Goal: Check status: Check status

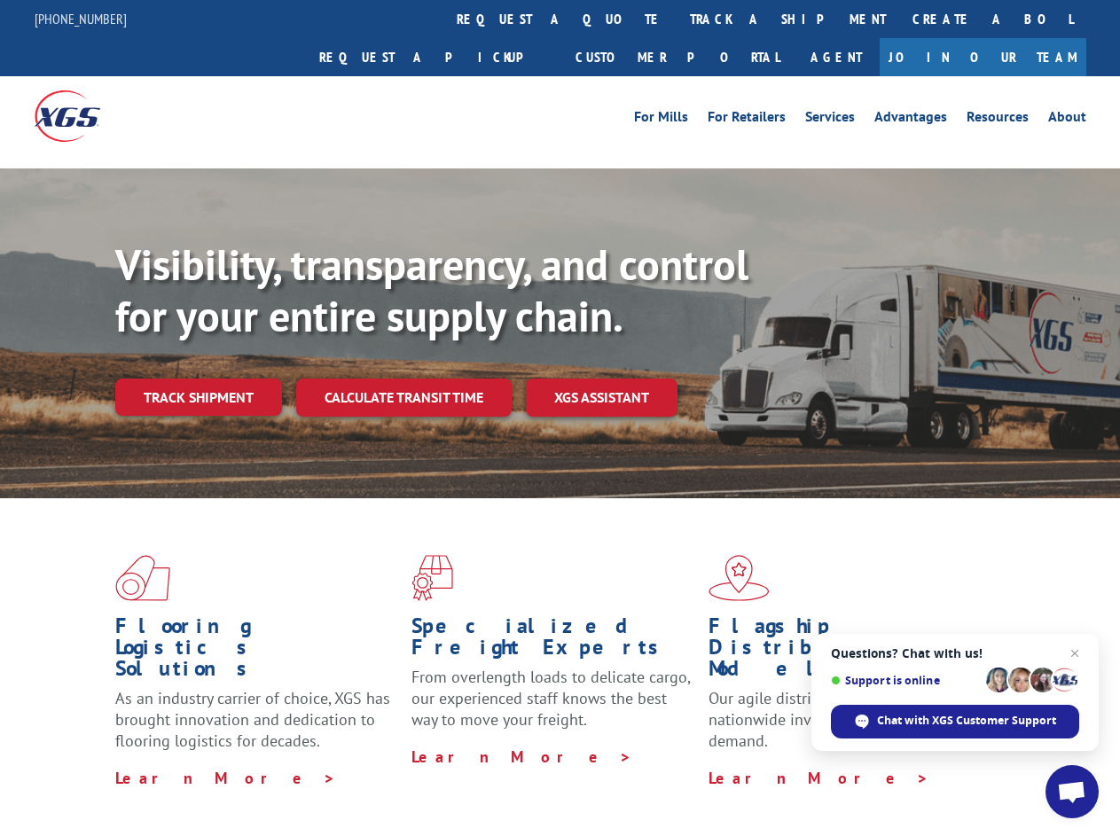
click at [560, 418] on div "Visibility, transparency, and control for your entire supply chain. Track shipm…" at bounding box center [617, 362] width 1005 height 247
click at [677, 19] on link "track a shipment" at bounding box center [788, 19] width 223 height 38
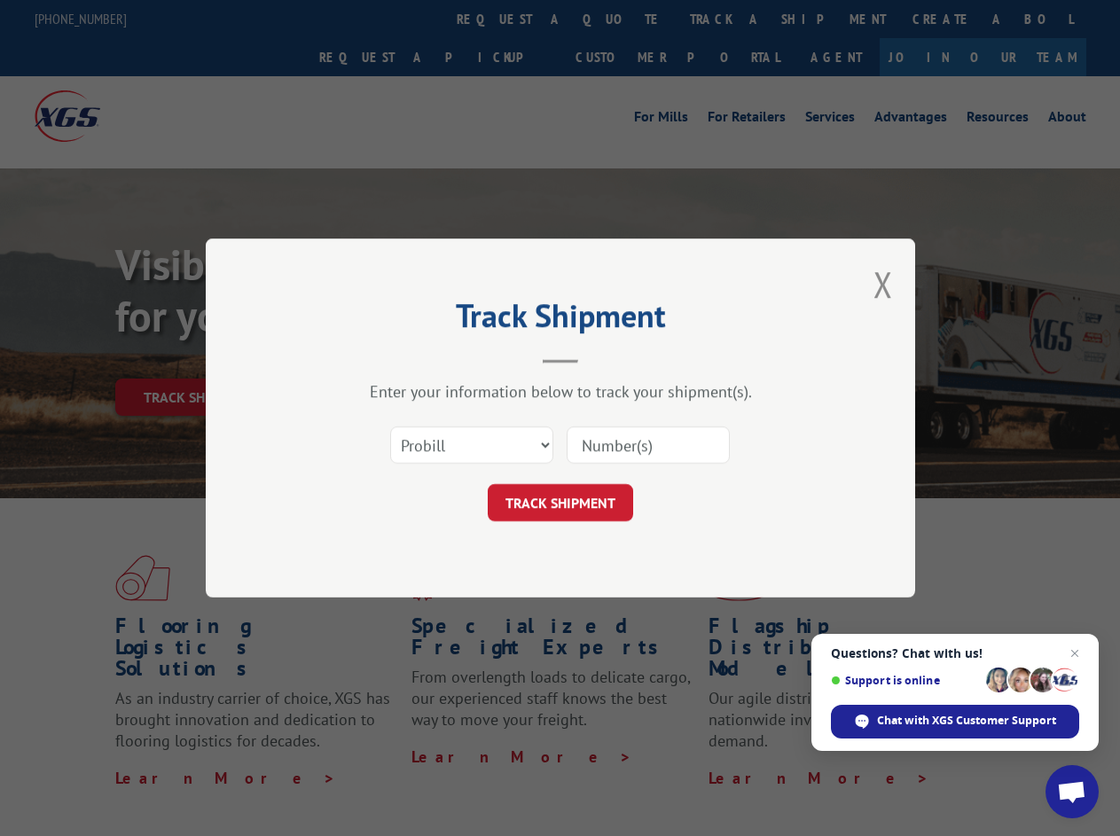
click at [619, 19] on div "Track Shipment Enter your information below to track your shipment(s). Select c…" at bounding box center [560, 418] width 1120 height 836
click at [730, 19] on div "Track Shipment Enter your information below to track your shipment(s). Select c…" at bounding box center [560, 418] width 1120 height 836
click at [198, 358] on div "Track Shipment Enter your information below to track your shipment(s). Select c…" at bounding box center [560, 418] width 1120 height 836
click at [403, 358] on header "Track Shipment" at bounding box center [560, 333] width 532 height 60
click at [602, 358] on header "Track Shipment" at bounding box center [560, 333] width 532 height 60
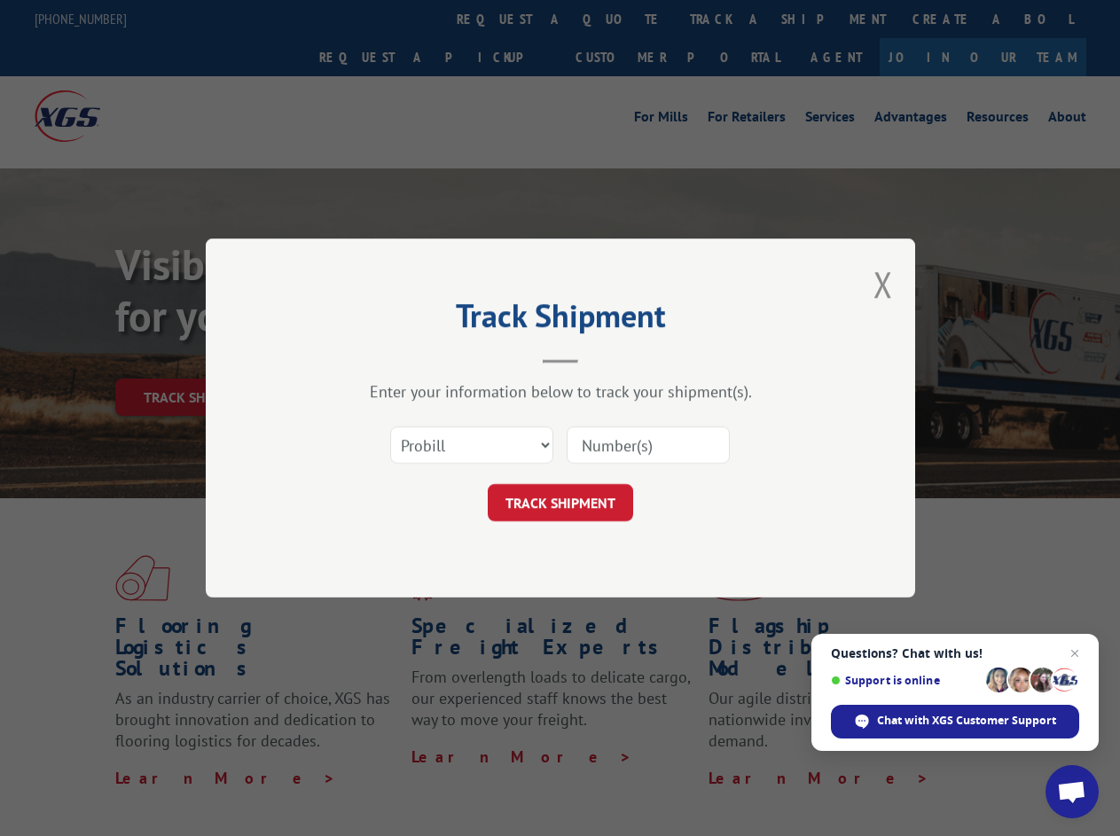
click at [1072, 792] on span "Open chat" at bounding box center [1071, 793] width 29 height 25
